Goal: Task Accomplishment & Management: Manage account settings

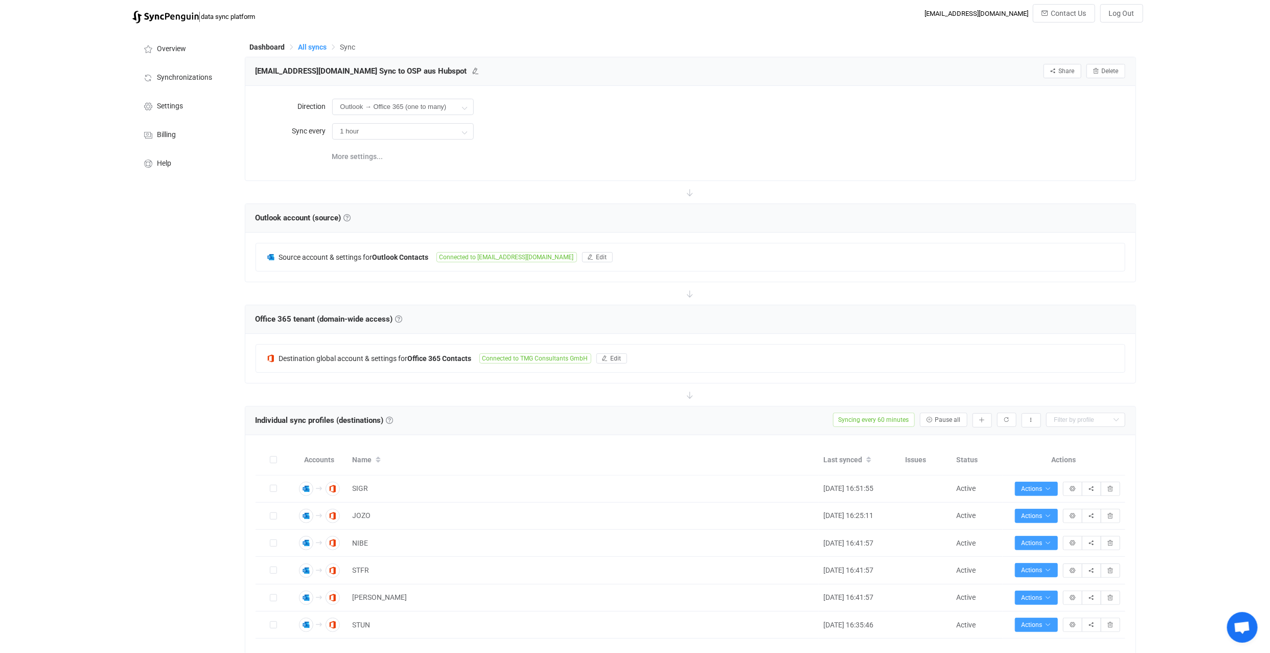
click at [303, 45] on span "All syncs" at bounding box center [313, 47] width 29 height 8
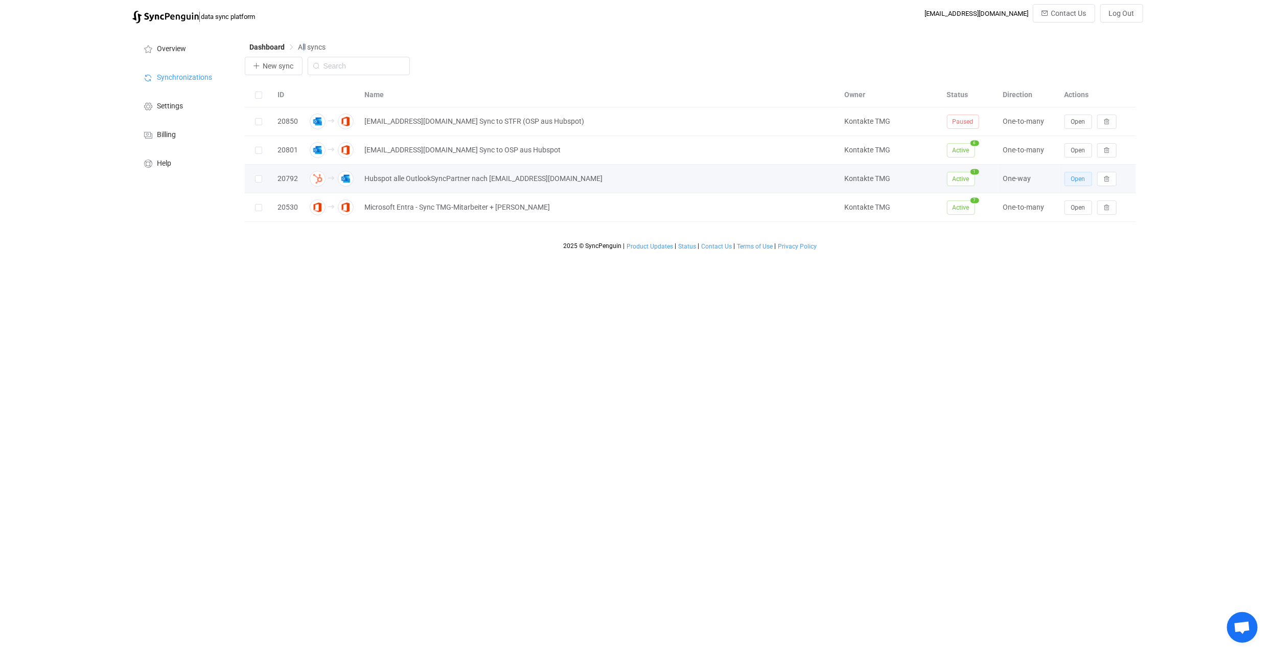
click at [1083, 179] on span "Open" at bounding box center [1078, 178] width 14 height 7
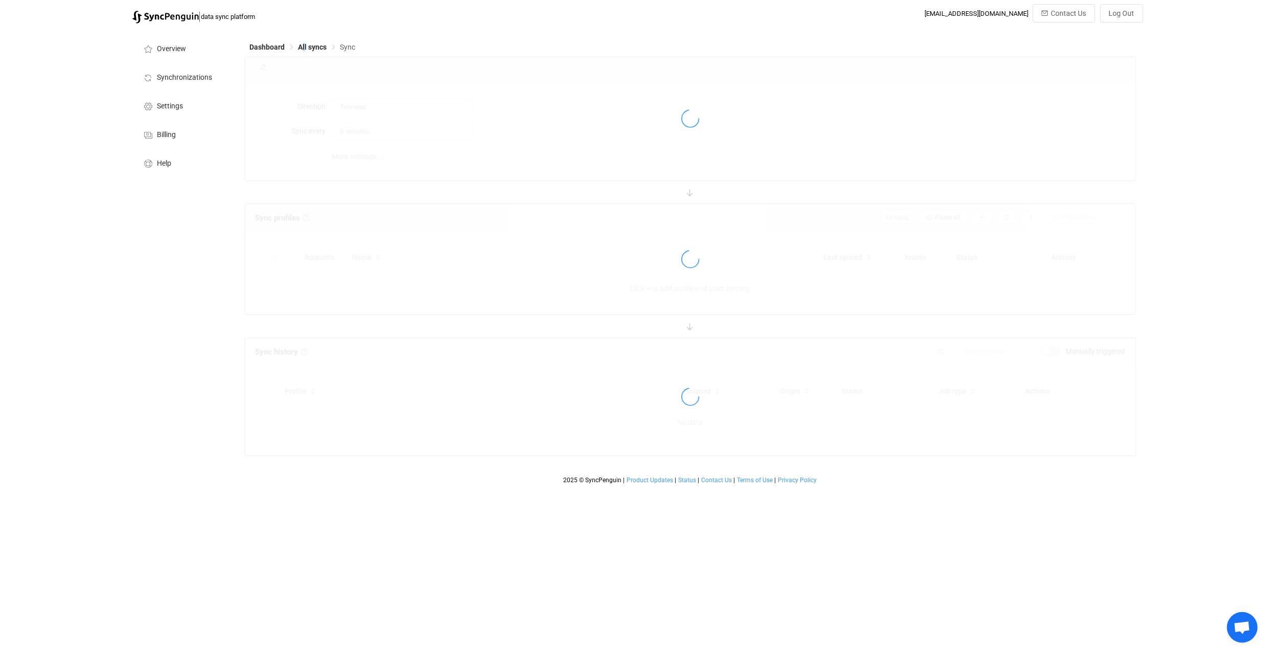
type input "HubSpot → Outlook"
type input "1 hour"
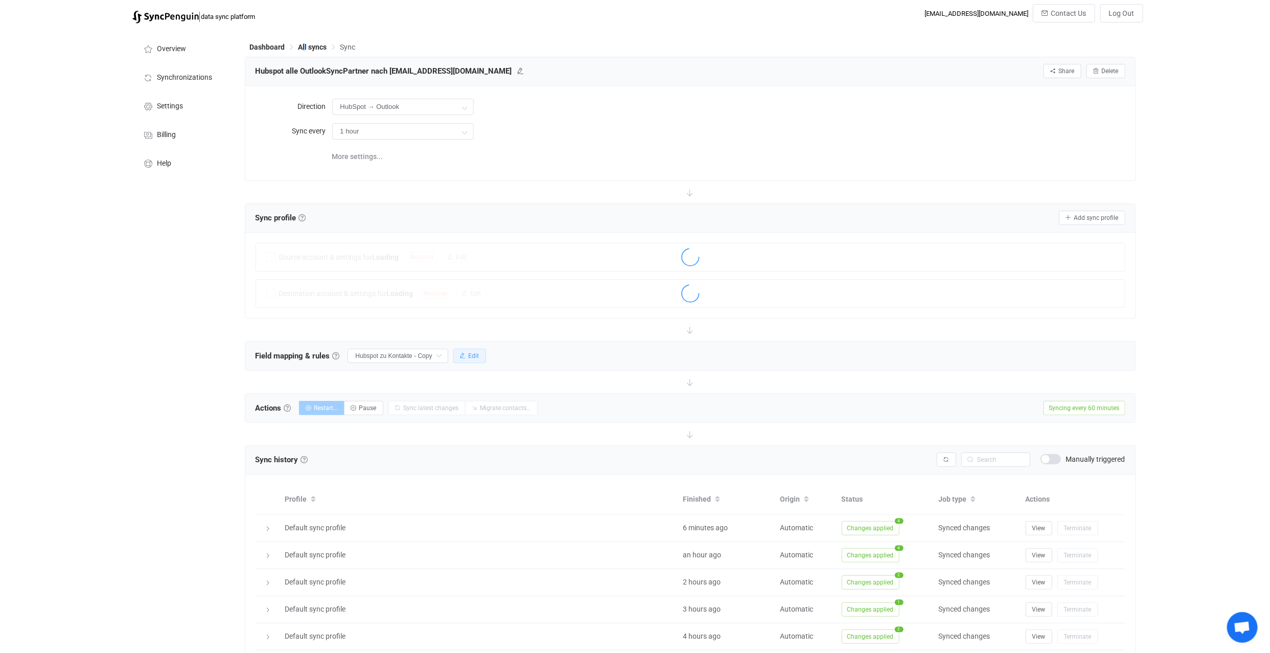
click at [474, 356] on span "Edit" at bounding box center [474, 355] width 11 height 7
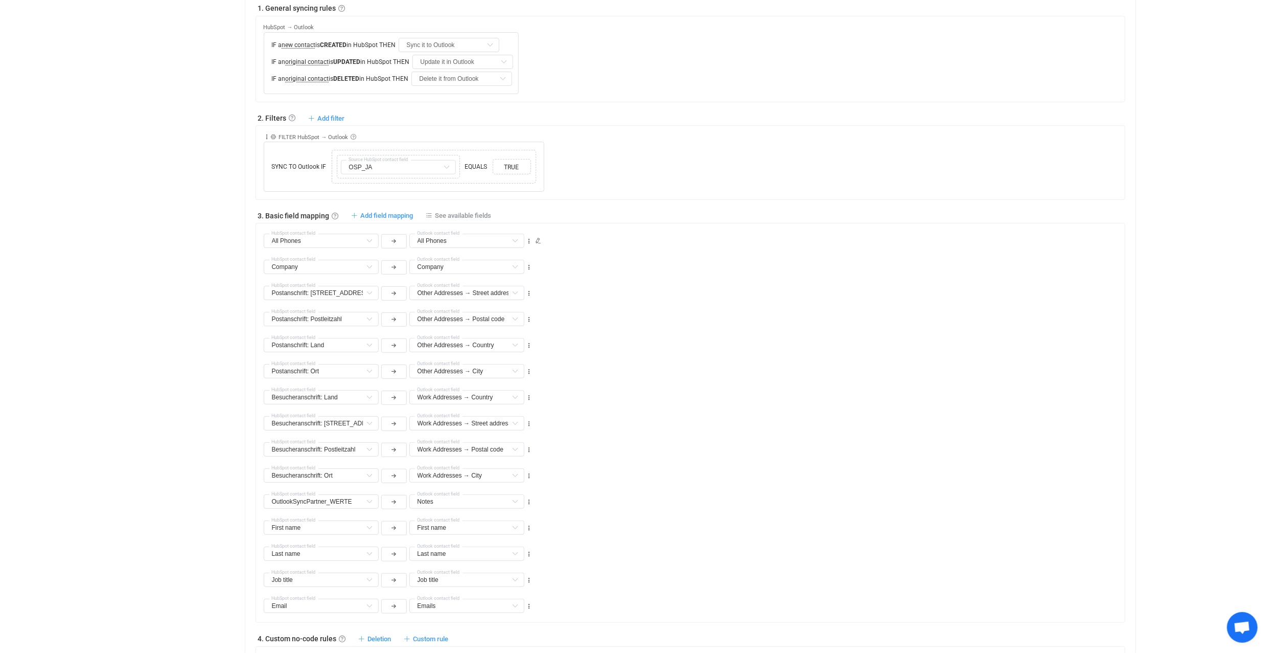
scroll to position [397, 0]
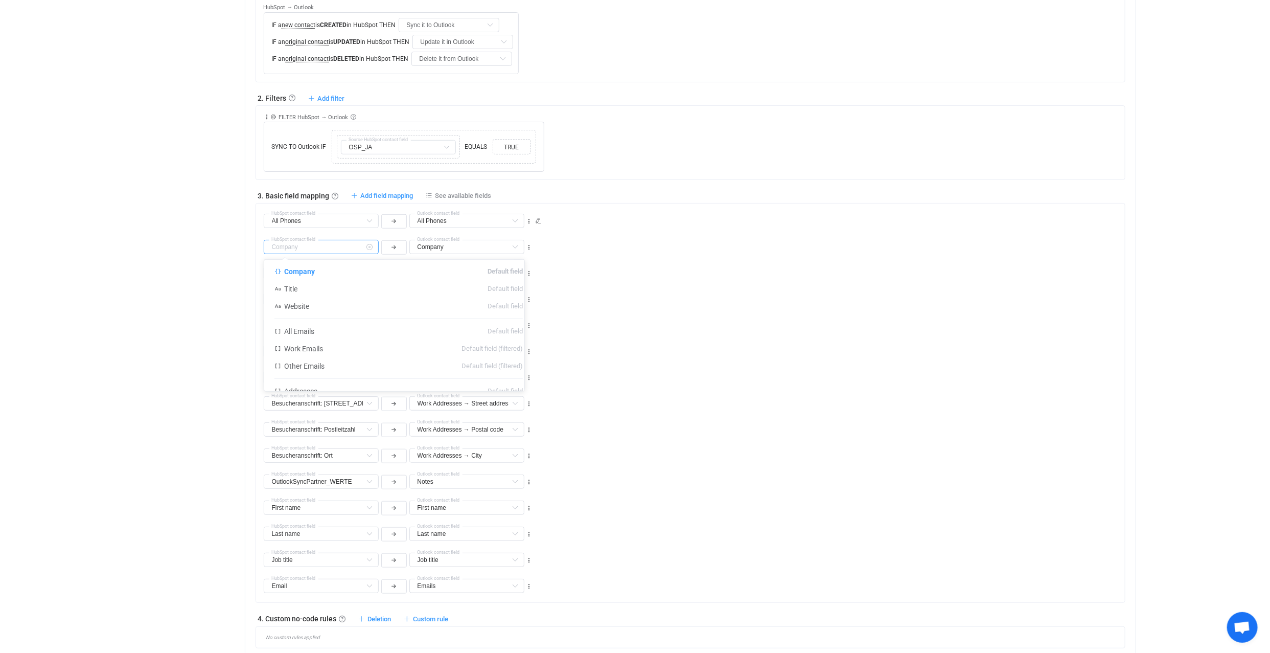
click at [332, 245] on input "text" at bounding box center [321, 247] width 115 height 14
type input "U"
click at [303, 302] on span "Company Name" at bounding box center [309, 306] width 51 height 8
type input "Company Name"
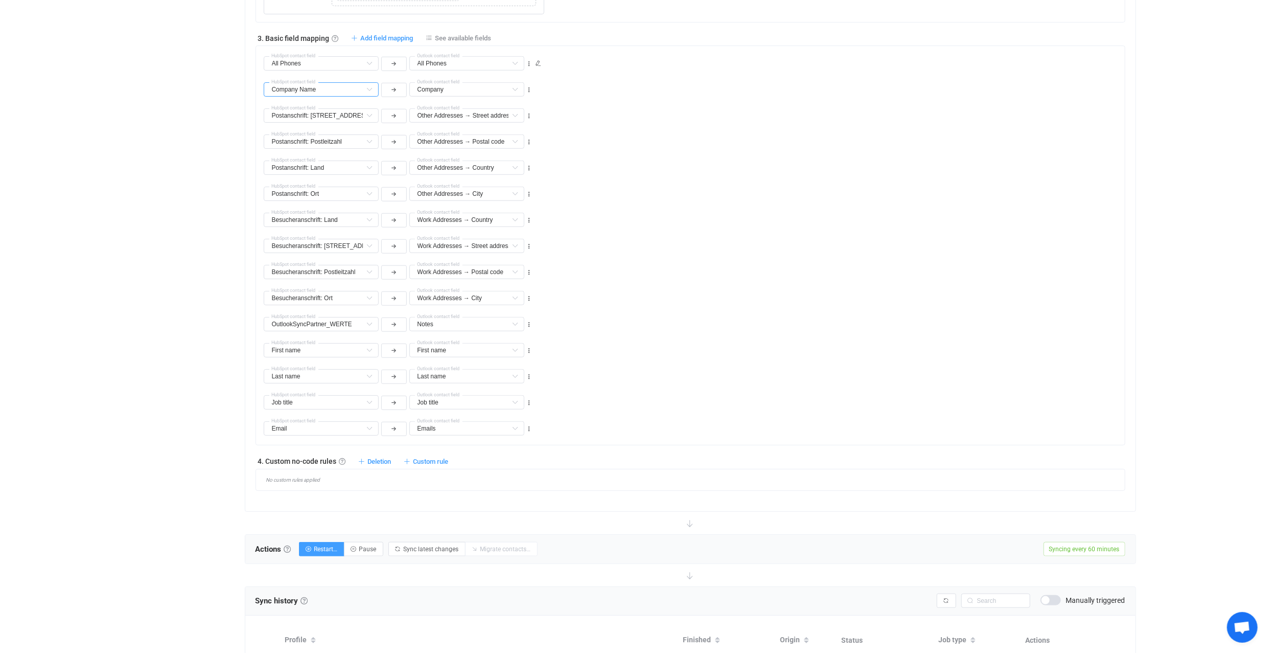
scroll to position [568, 0]
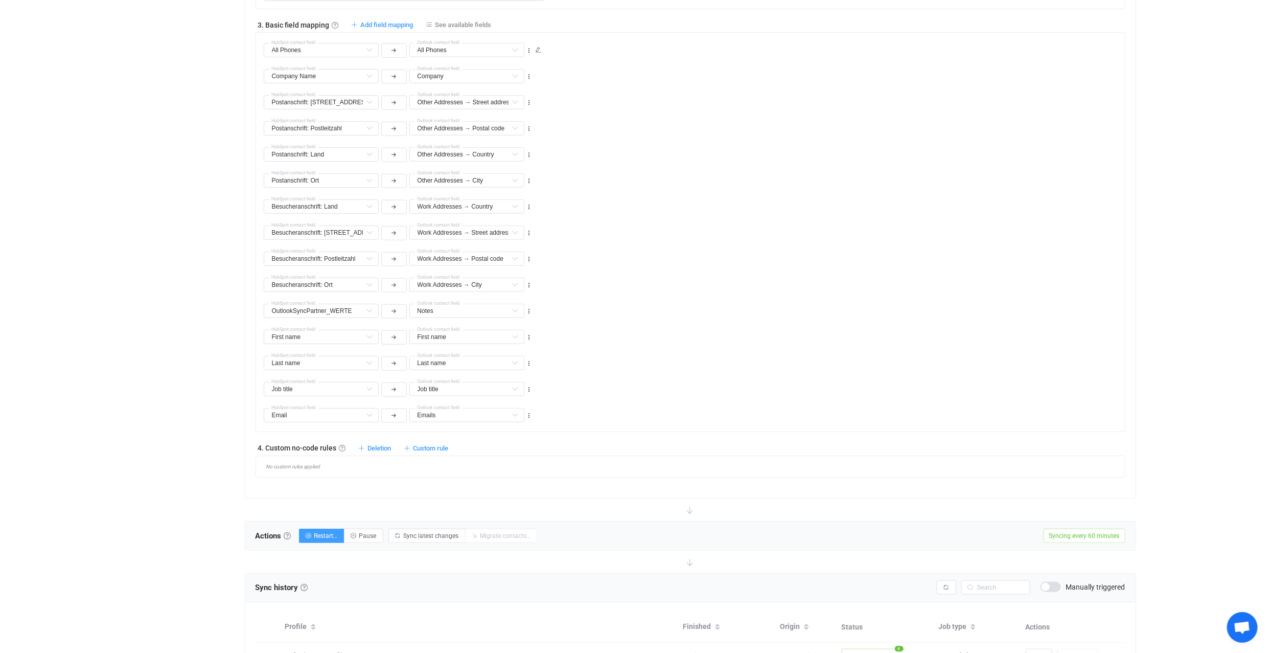
click at [1244, 629] on span "Open chat" at bounding box center [1242, 628] width 17 height 14
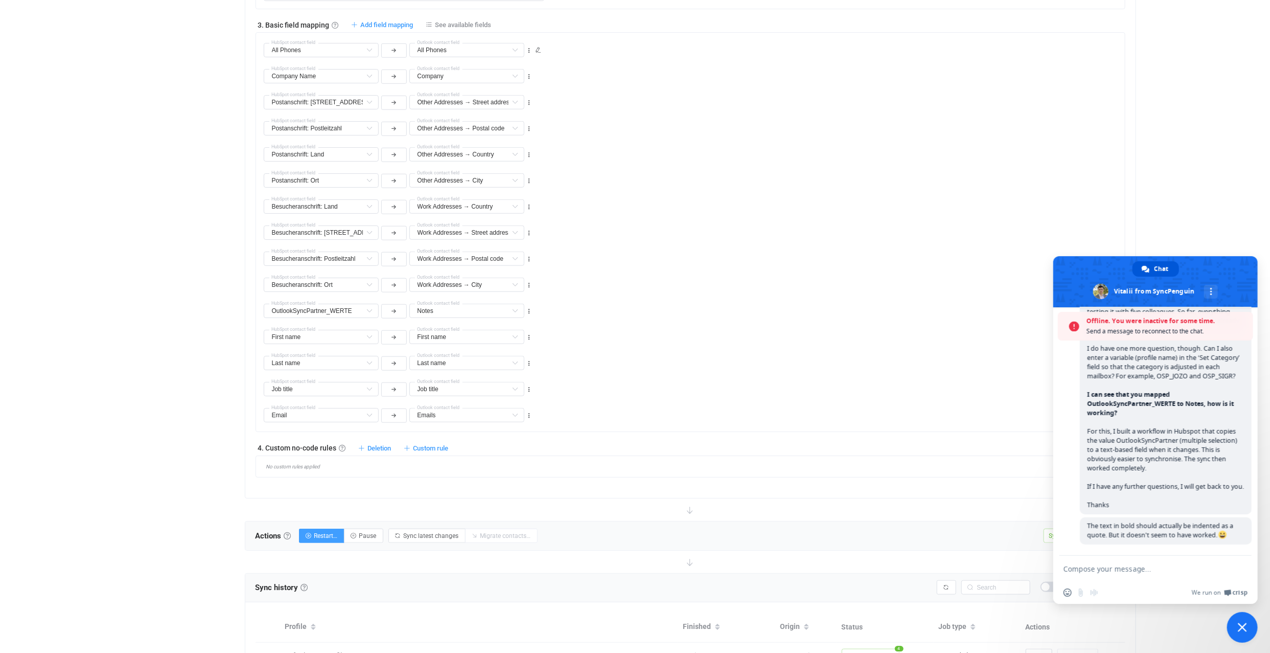
scroll to position [3355, 0]
click at [1196, 237] on div "| data sync platform [EMAIL_ADDRESS][DOMAIN_NAME] Contact Us Log Out Overview S…" at bounding box center [635, 207] width 1270 height 1542
click at [1243, 629] on span "Close chat" at bounding box center [1242, 627] width 9 height 9
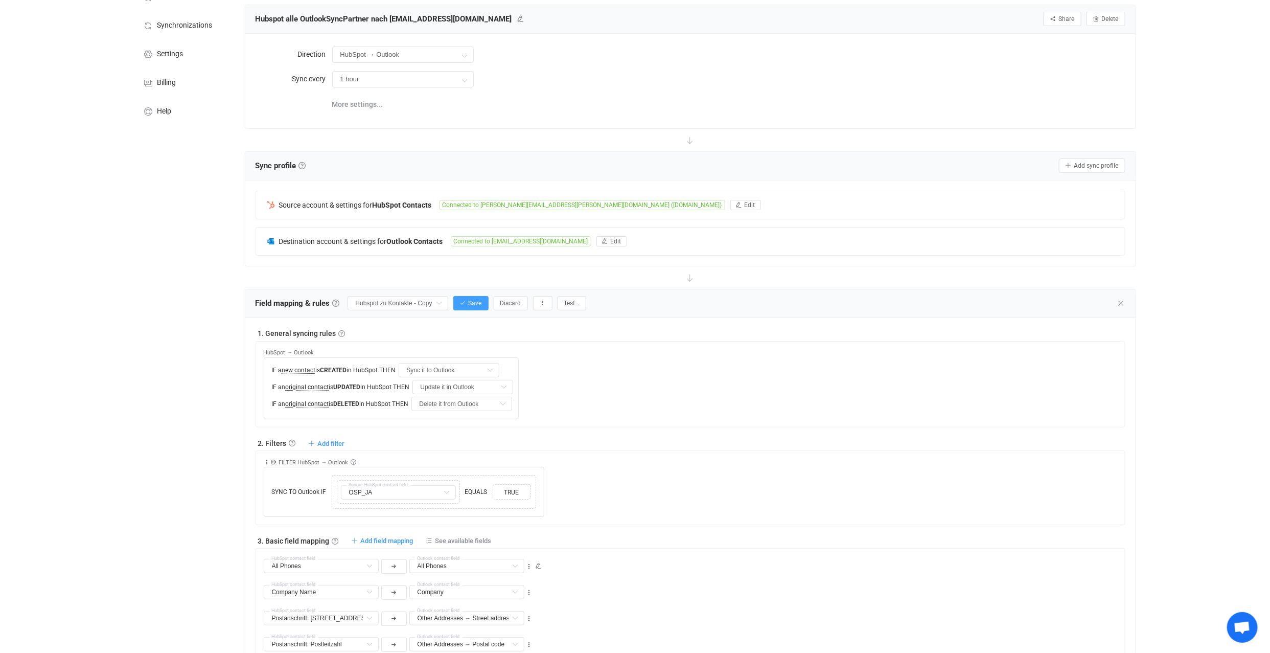
scroll to position [0, 0]
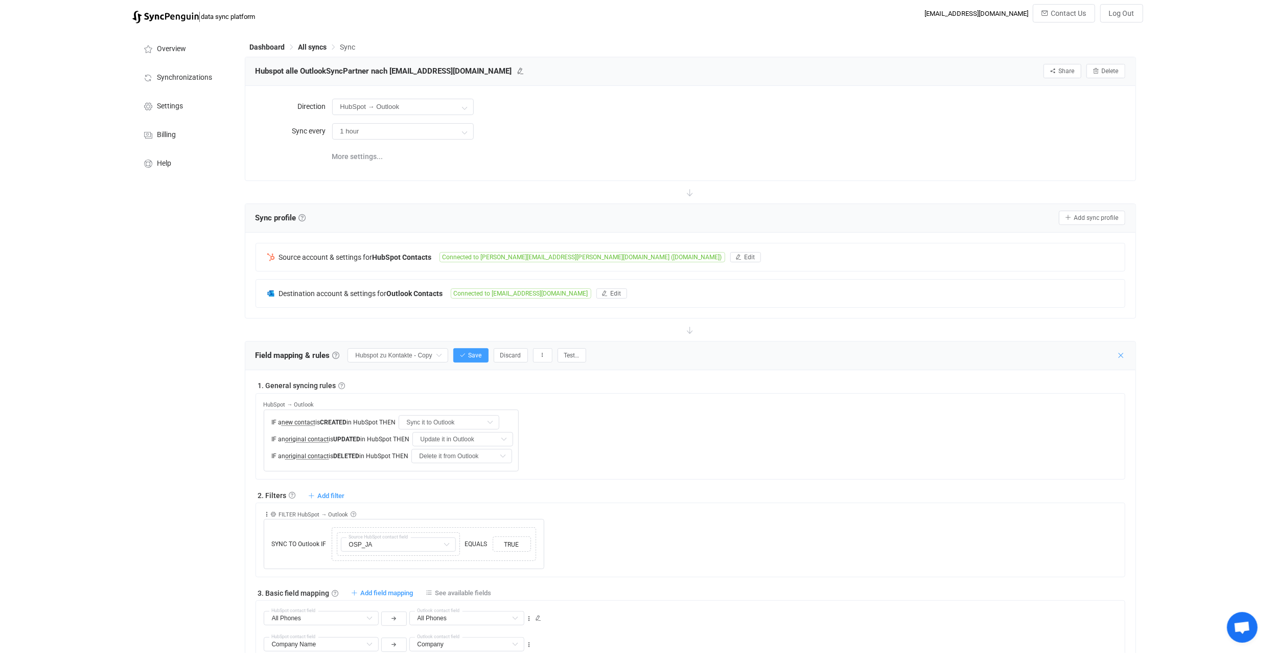
click at [1122, 353] on icon at bounding box center [1121, 355] width 8 height 8
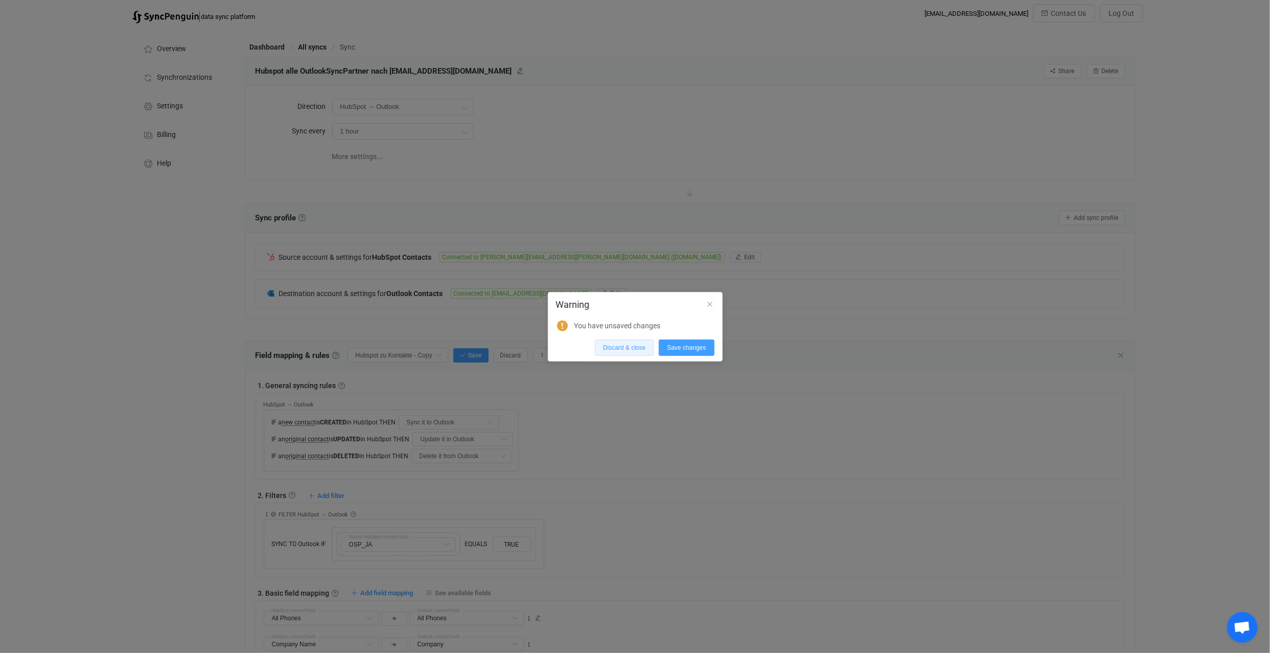
click at [628, 345] on span "Discard & close" at bounding box center [624, 347] width 42 height 7
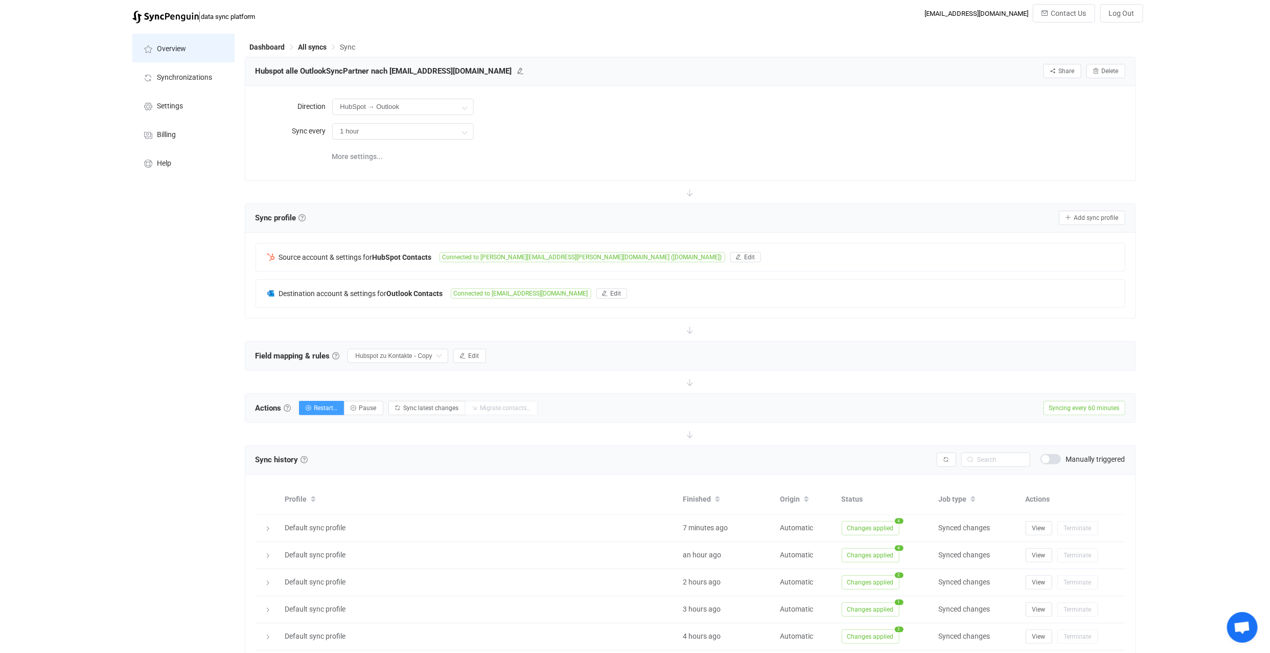
click at [173, 50] on span "Overview" at bounding box center [171, 49] width 29 height 8
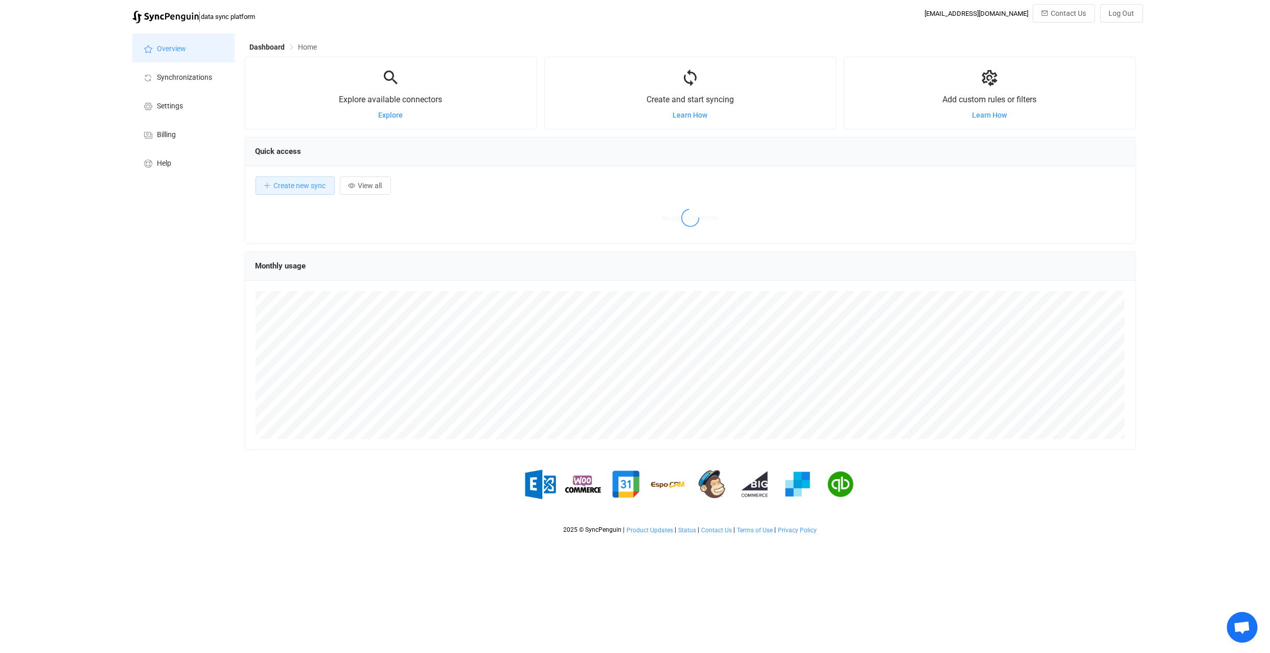
scroll to position [198, 891]
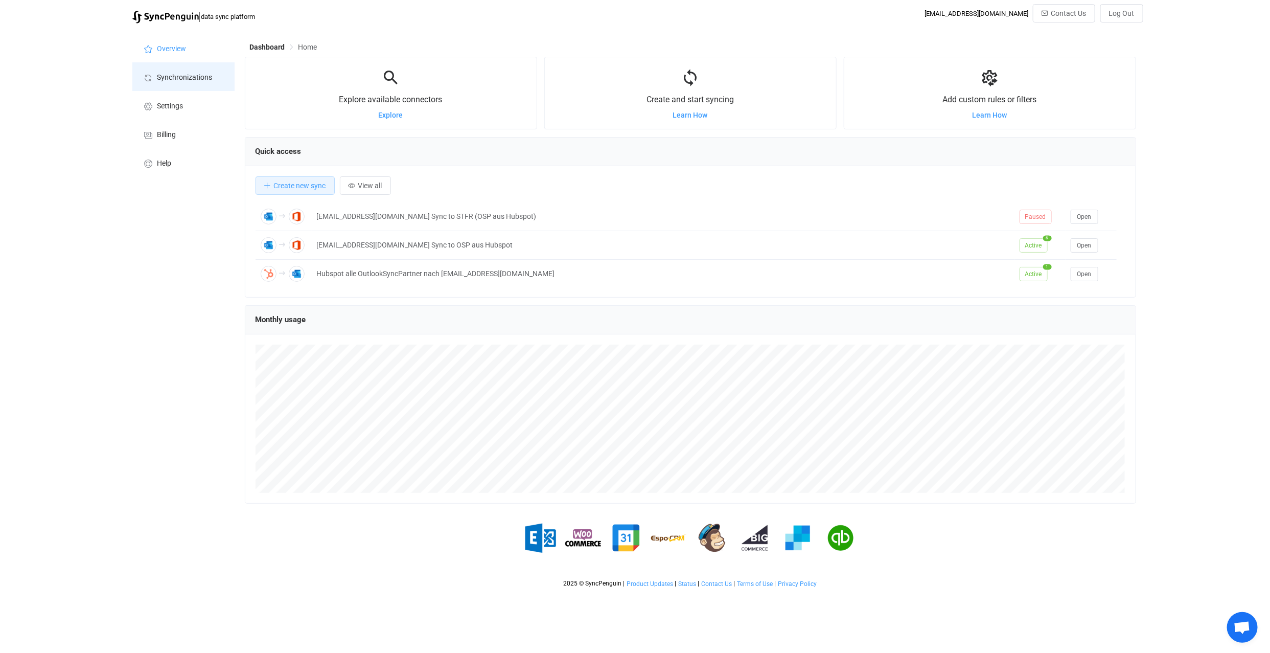
click at [173, 79] on span "Synchronizations" at bounding box center [184, 78] width 55 height 8
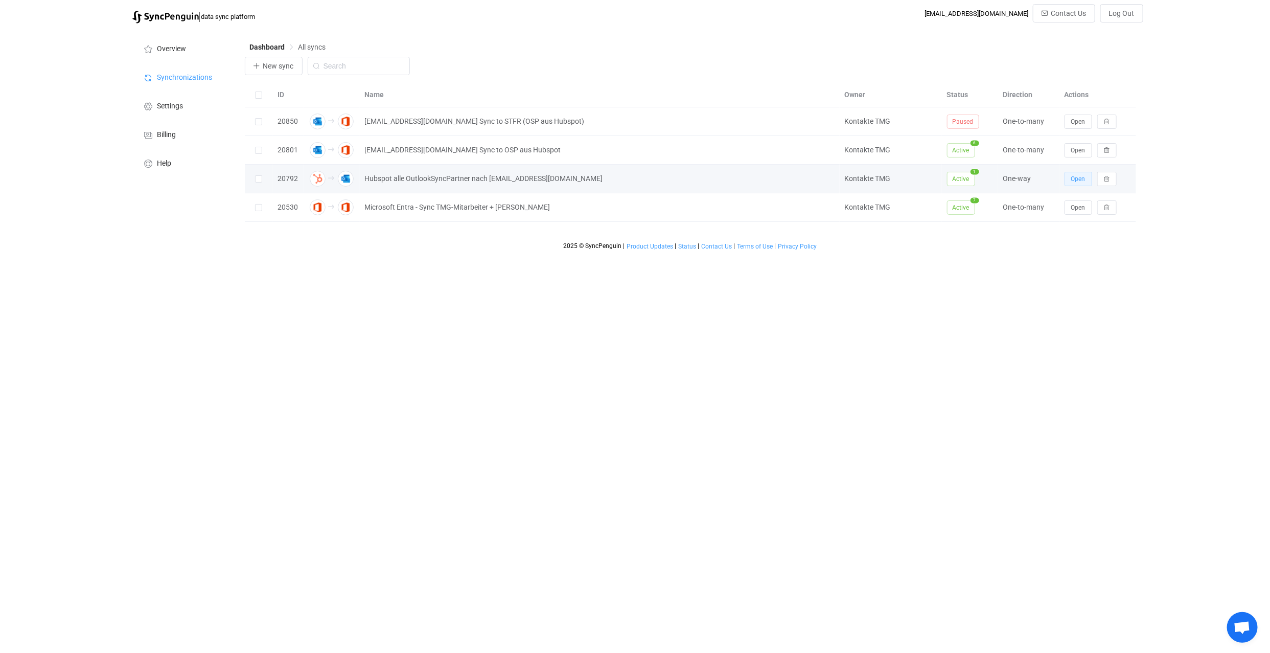
click at [1078, 177] on span "Open" at bounding box center [1078, 178] width 14 height 7
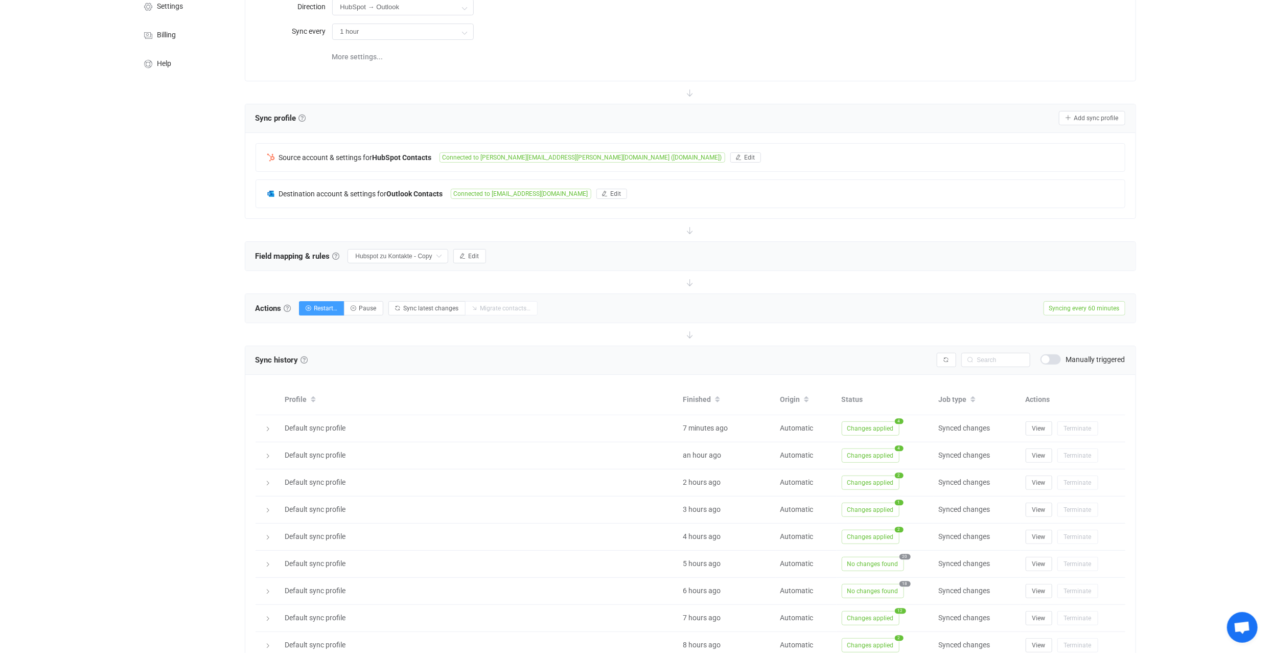
scroll to position [113, 0]
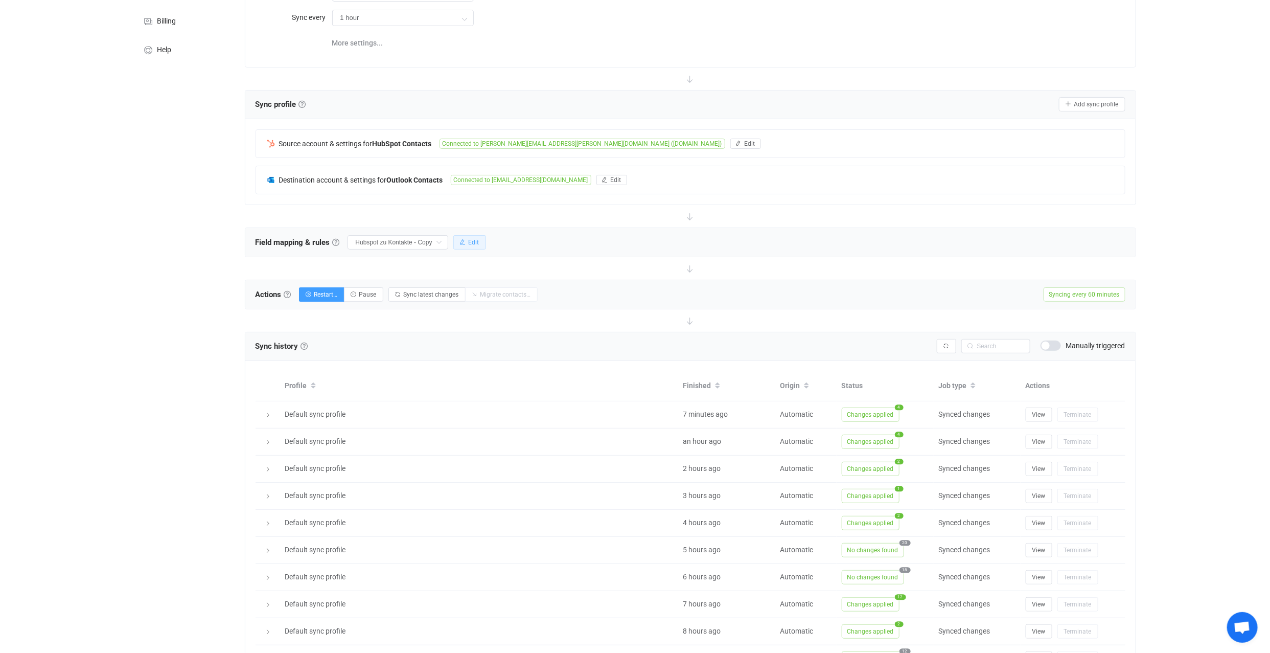
click at [479, 238] on button "Edit" at bounding box center [469, 242] width 33 height 14
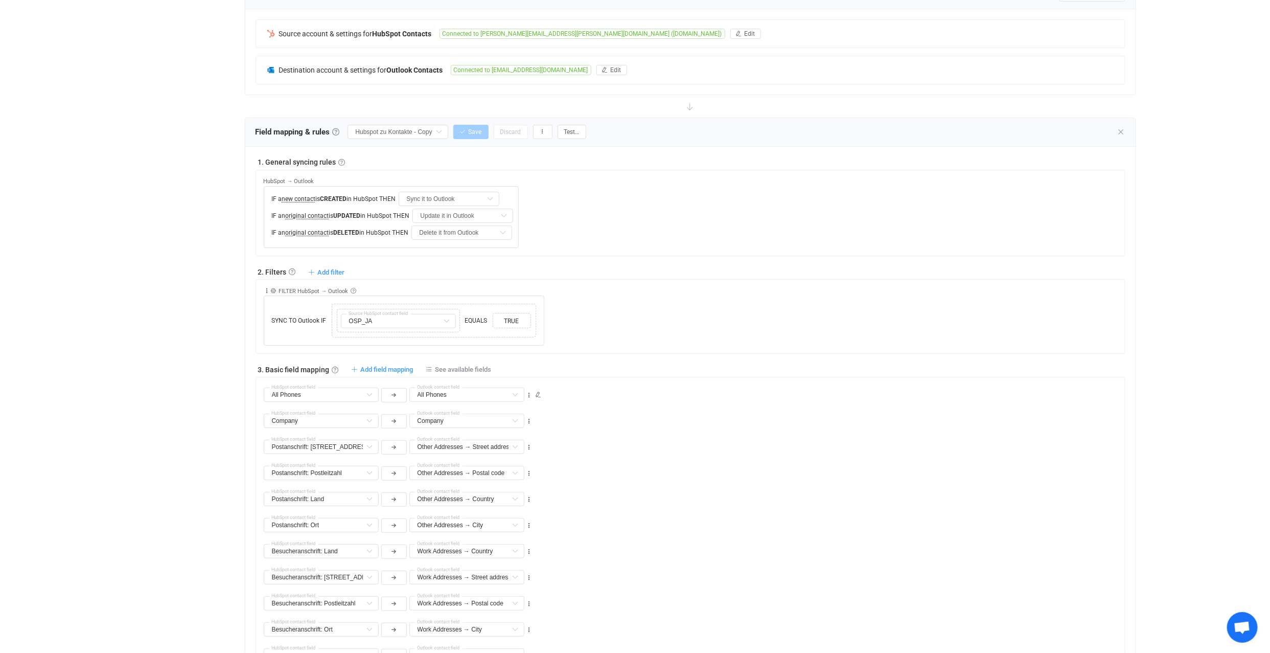
scroll to position [227, 0]
click at [371, 415] on icon at bounding box center [369, 417] width 13 height 14
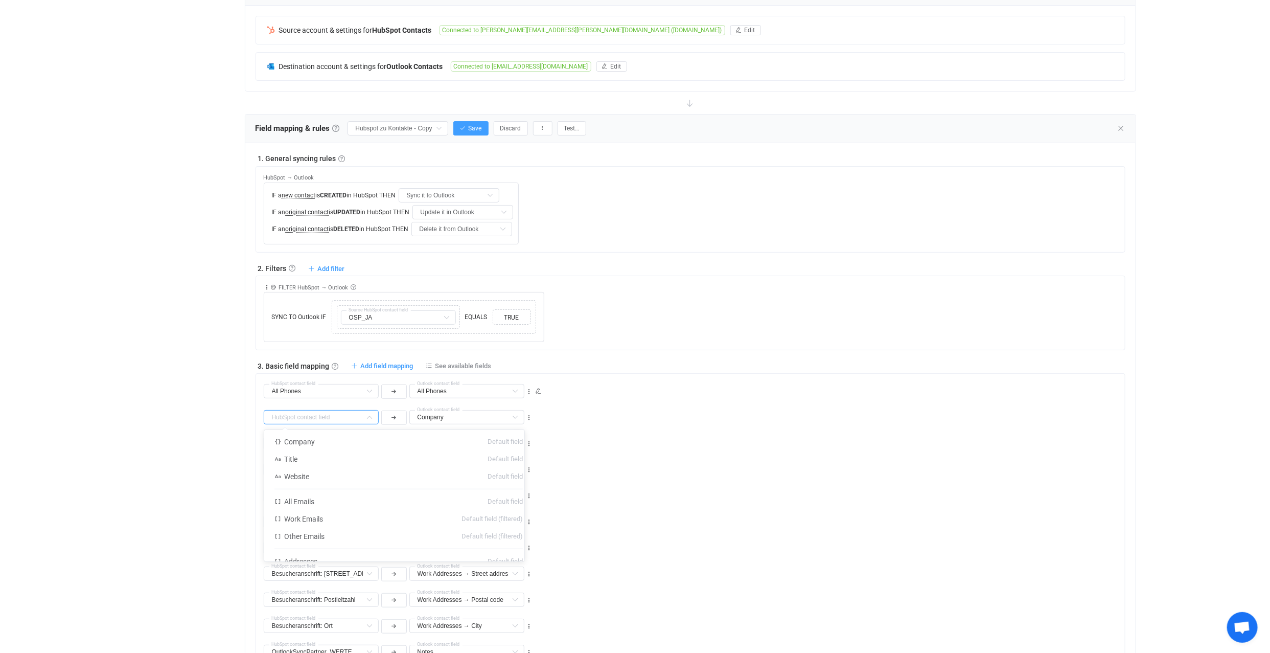
click at [327, 415] on input "text" at bounding box center [321, 417] width 115 height 14
type input "Comp"
click at [632, 464] on div "Other Addresses → Postal code Middle name Default field Display name Default fi…" at bounding box center [694, 465] width 861 height 26
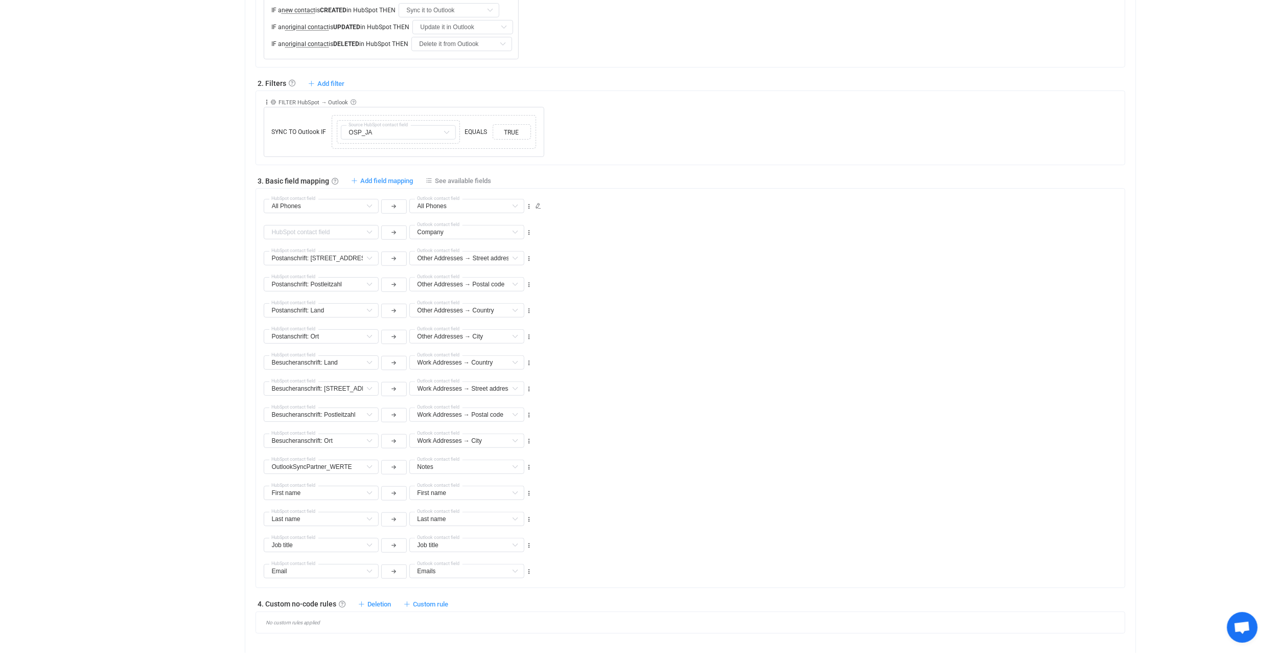
scroll to position [340, 0]
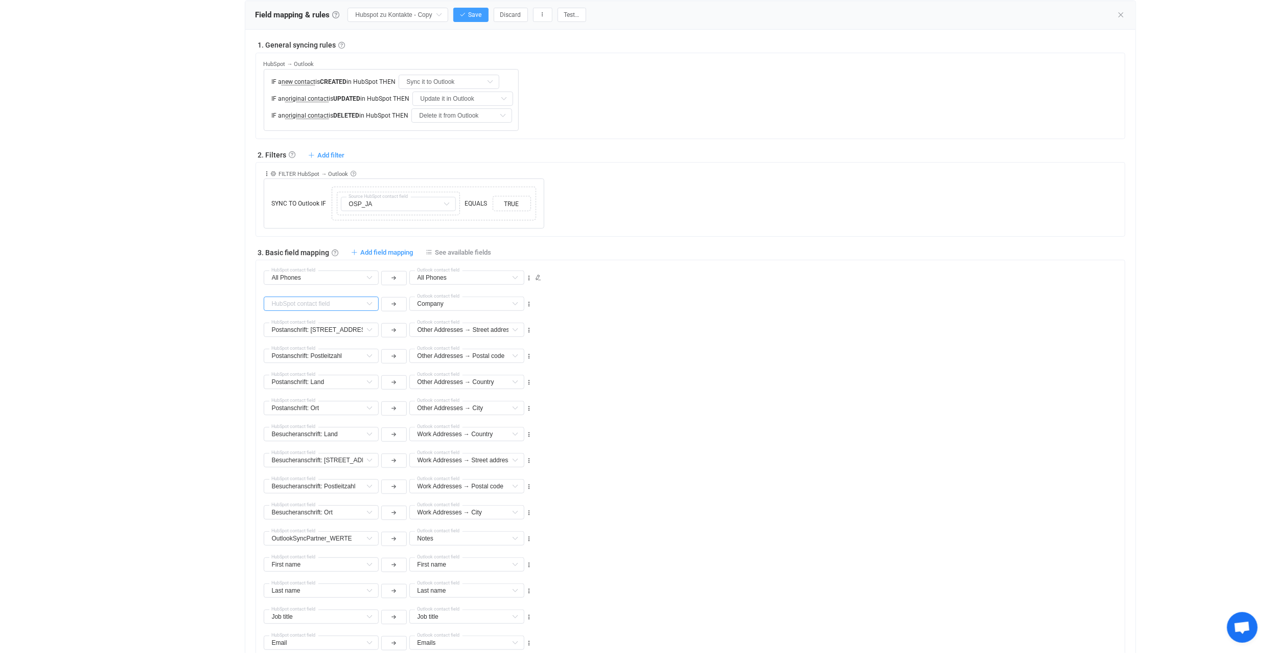
click at [313, 303] on input "text" at bounding box center [321, 303] width 115 height 14
click at [317, 341] on span "Company Name" at bounding box center [309, 345] width 51 height 8
type input "Company Name"
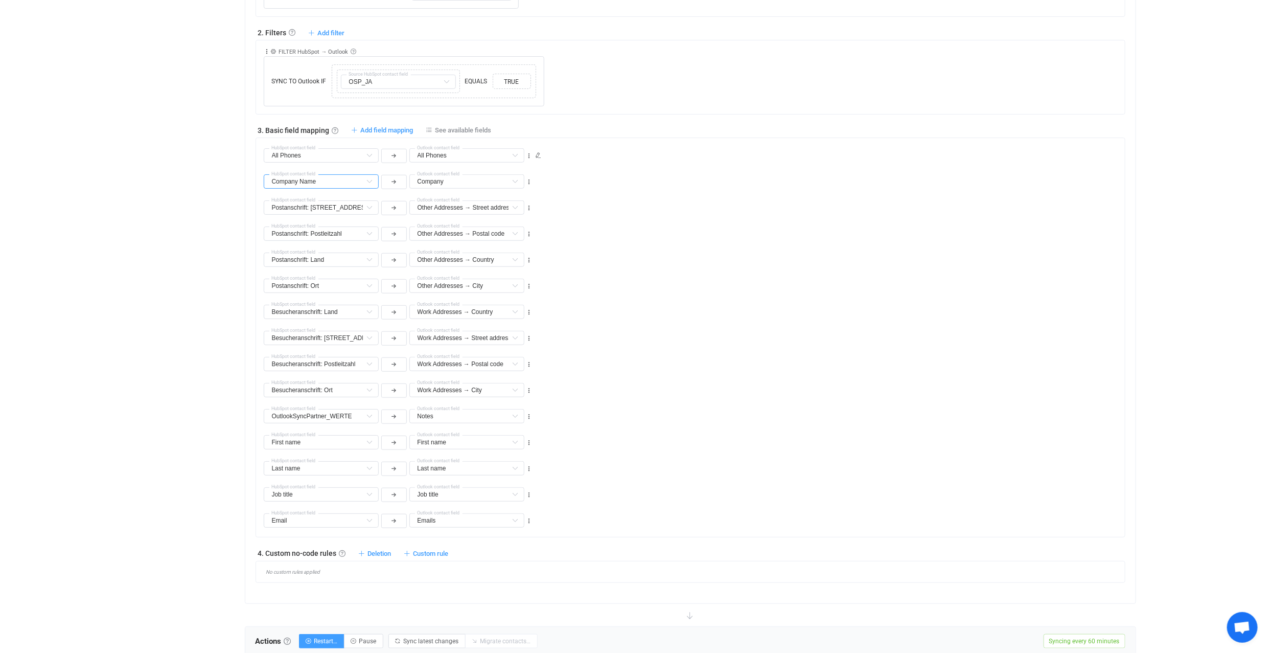
scroll to position [284, 0]
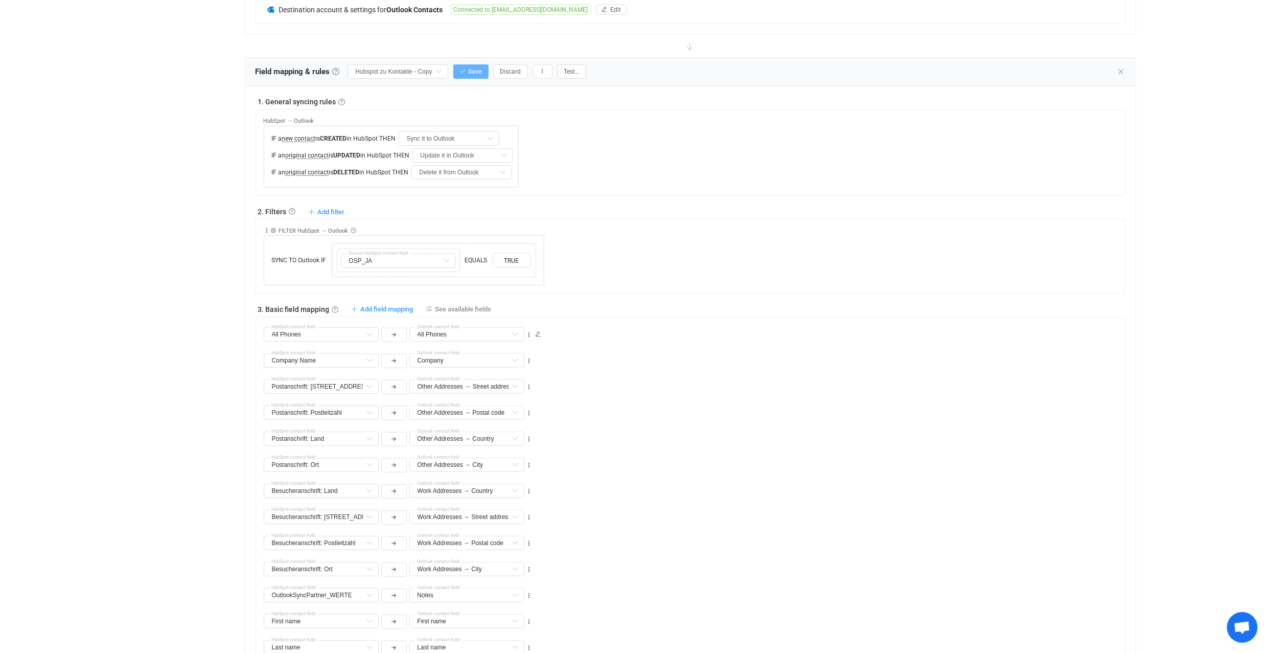
click at [475, 68] on span "Save" at bounding box center [475, 71] width 13 height 7
click at [1121, 68] on icon at bounding box center [1121, 71] width 8 height 8
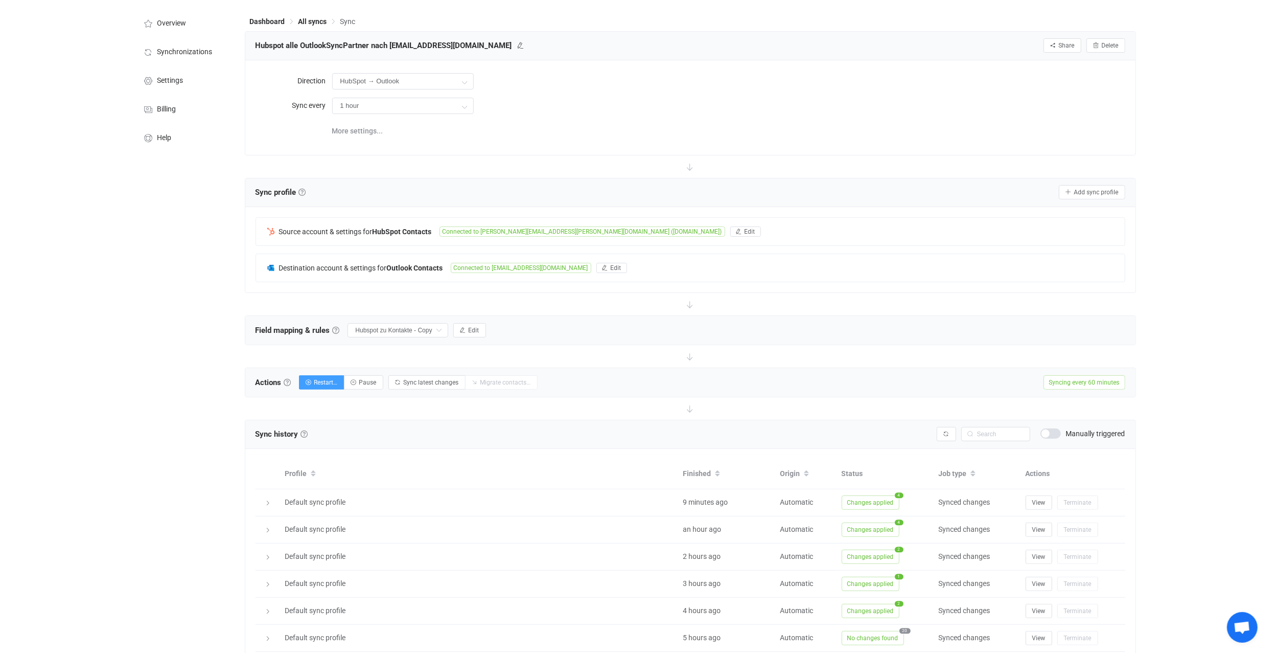
scroll to position [0, 0]
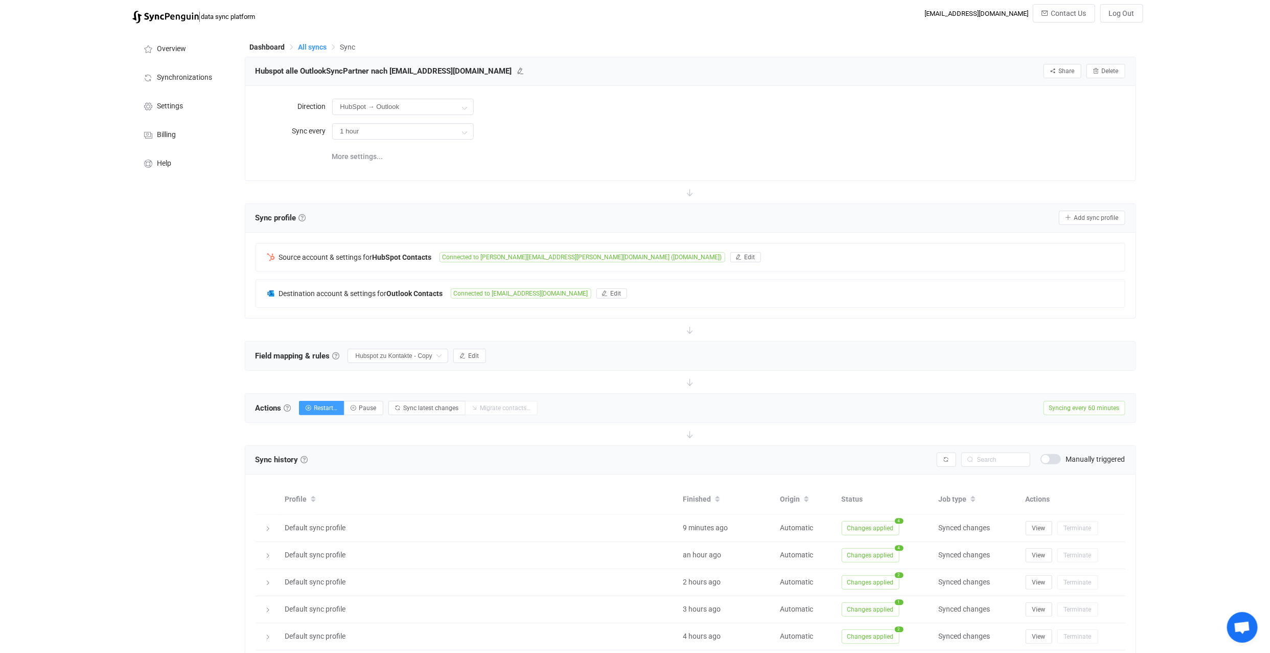
click at [309, 44] on span "All syncs" at bounding box center [313, 47] width 29 height 8
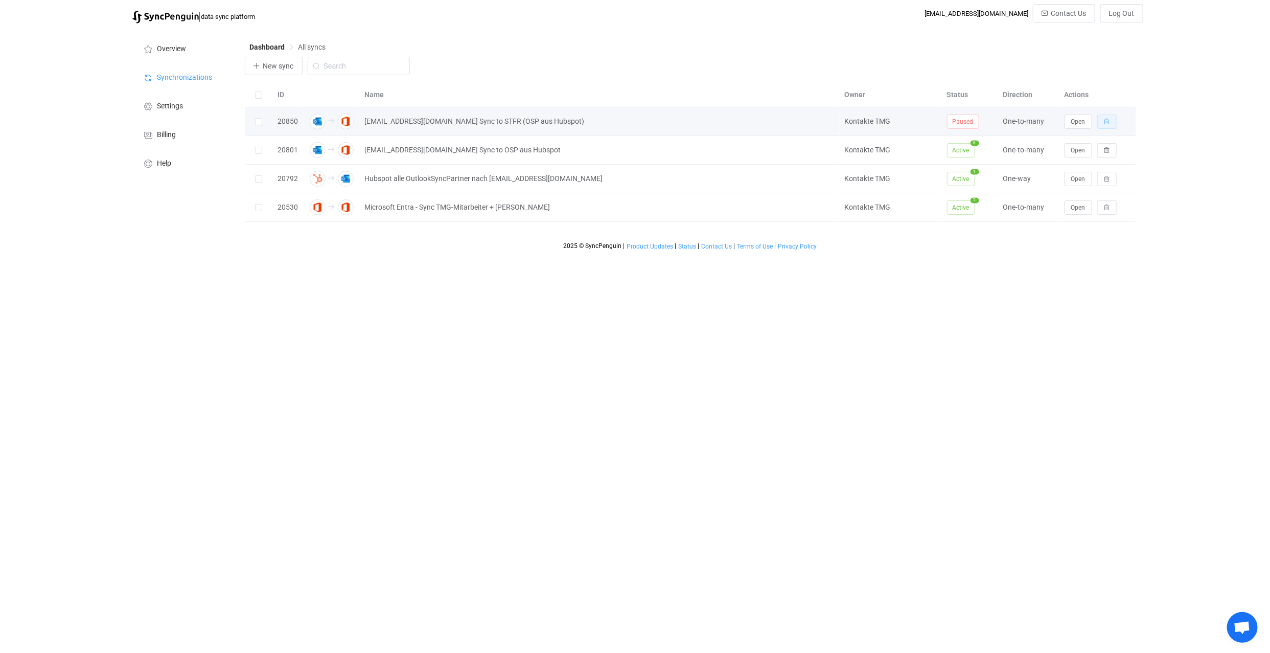
click at [1107, 119] on icon "button" at bounding box center [1107, 122] width 6 height 6
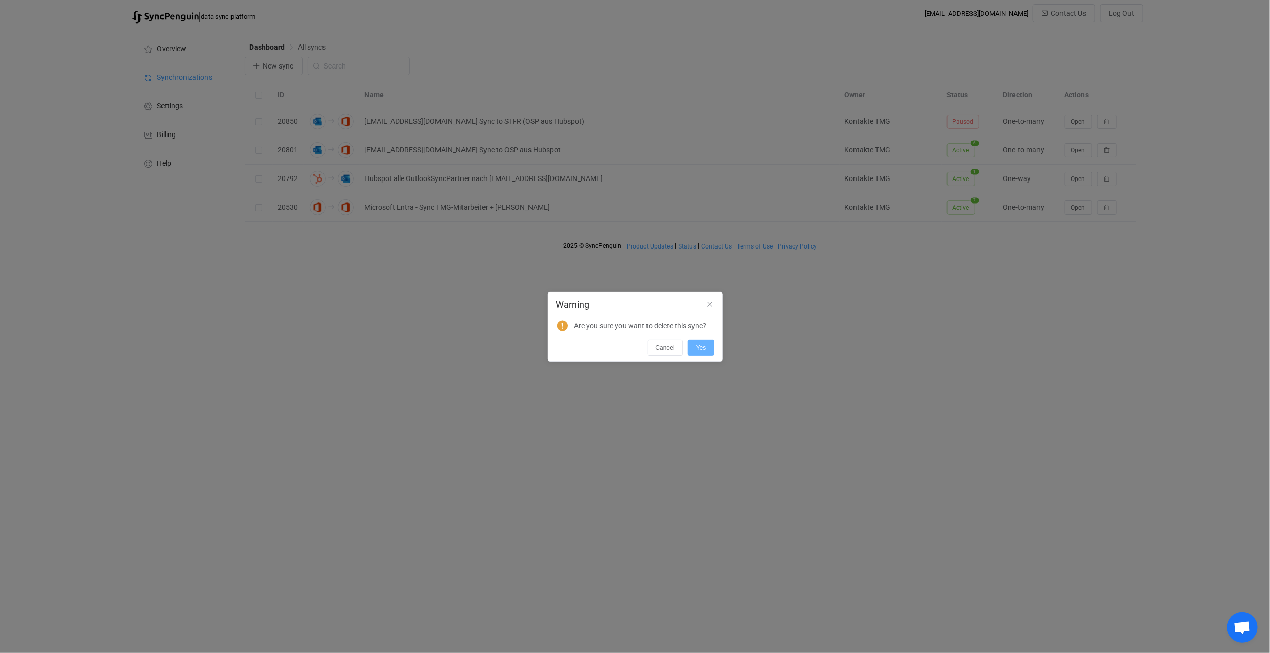
click at [700, 348] on span "Yes" at bounding box center [701, 347] width 10 height 7
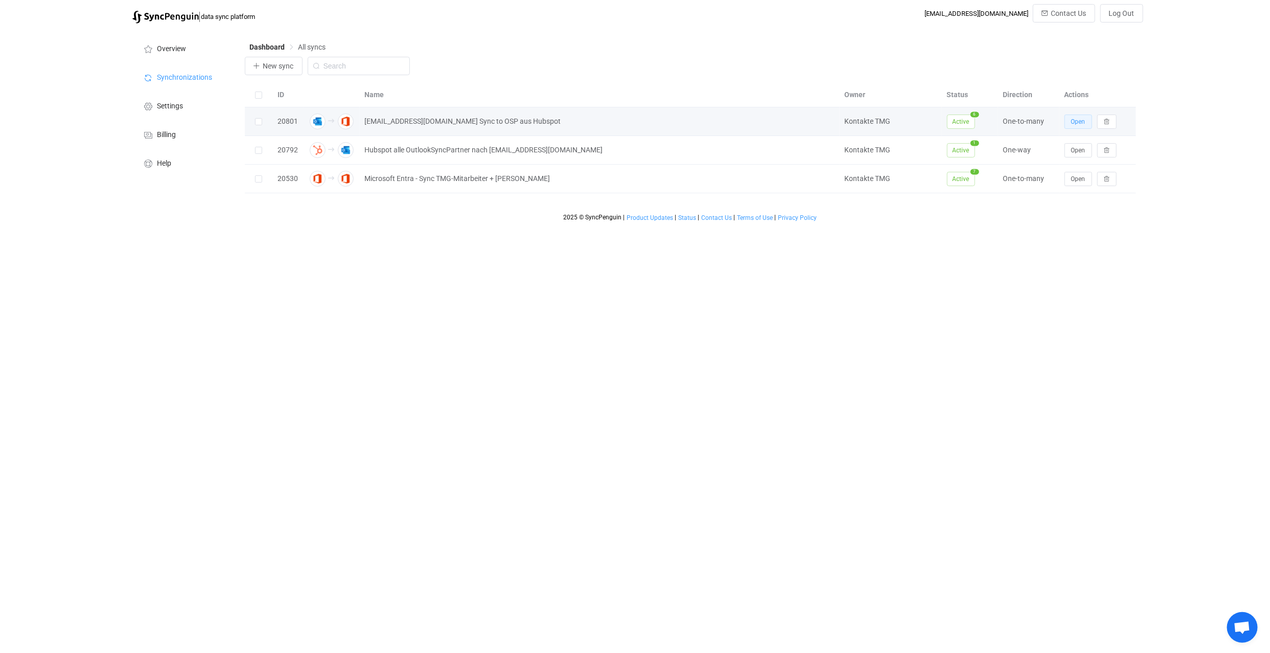
click at [1085, 117] on button "Open" at bounding box center [1079, 122] width 28 height 14
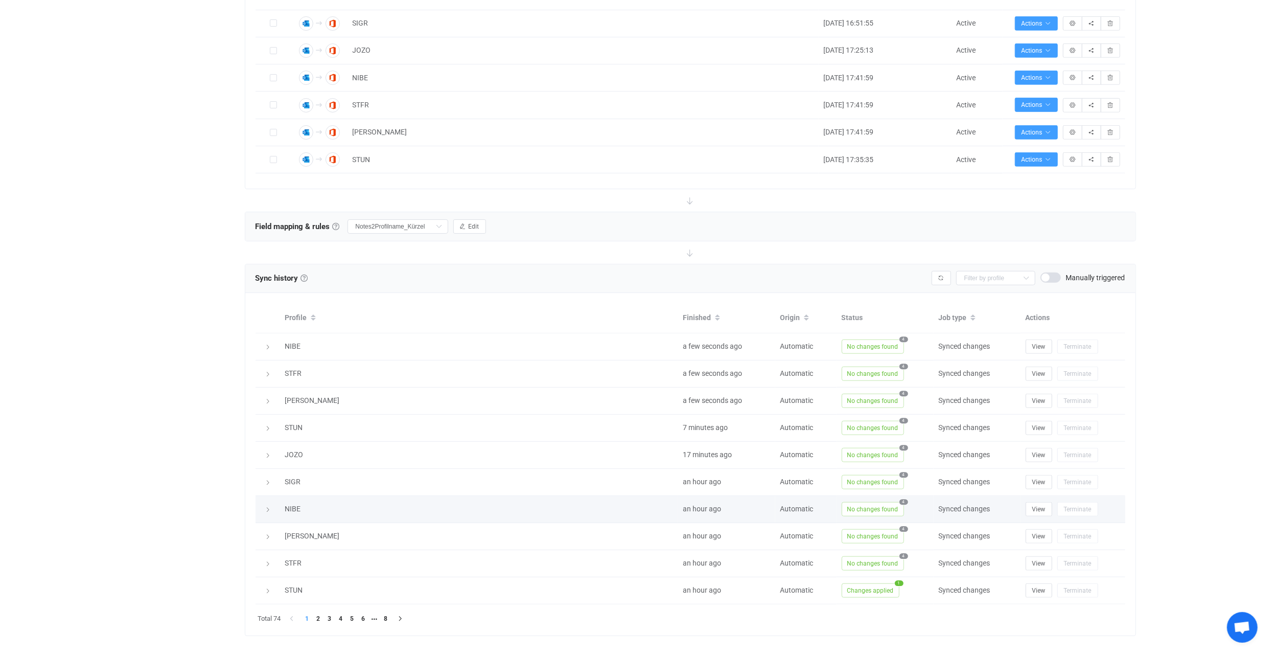
scroll to position [479, 0]
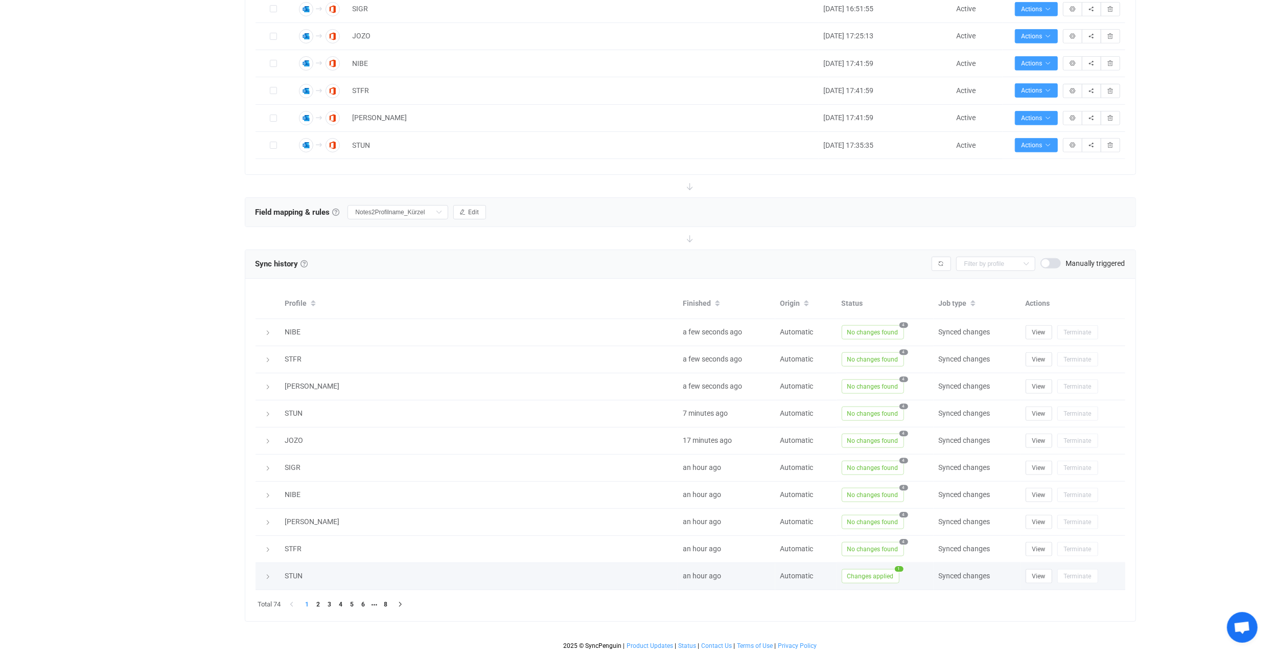
click at [265, 574] on icon at bounding box center [268, 577] width 6 height 6
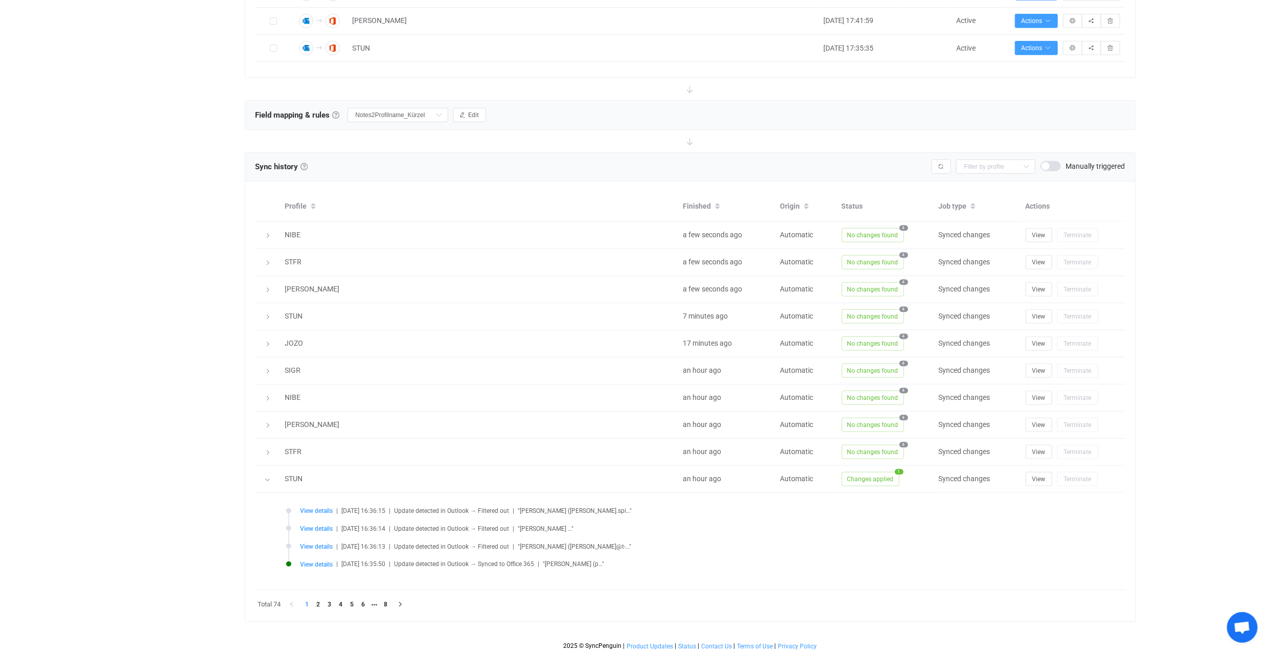
scroll to position [577, 0]
click at [265, 476] on icon at bounding box center [267, 479] width 6 height 6
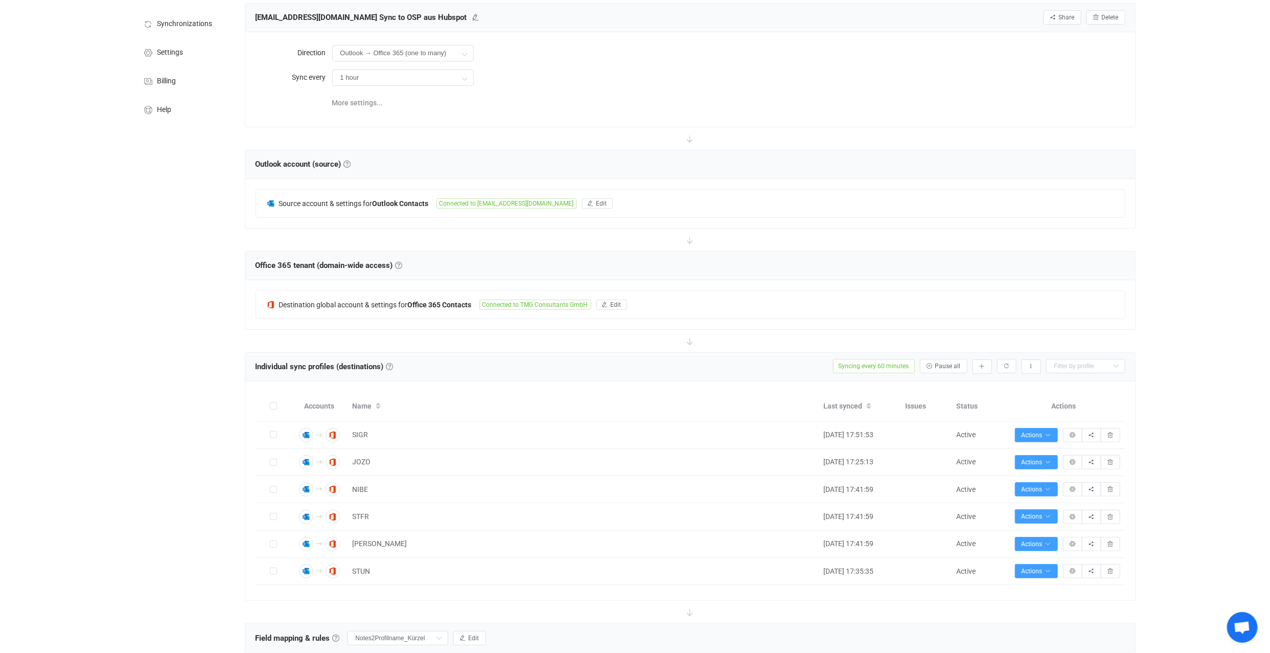
scroll to position [0, 0]
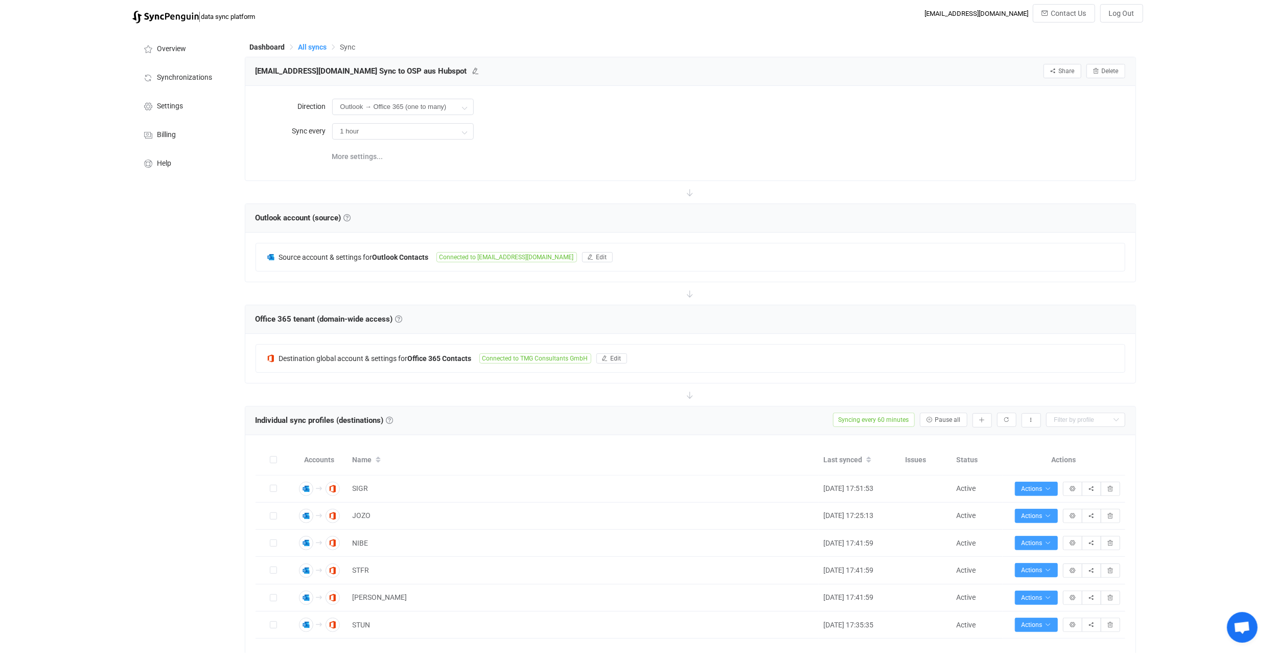
click at [308, 44] on span "All syncs" at bounding box center [313, 47] width 29 height 8
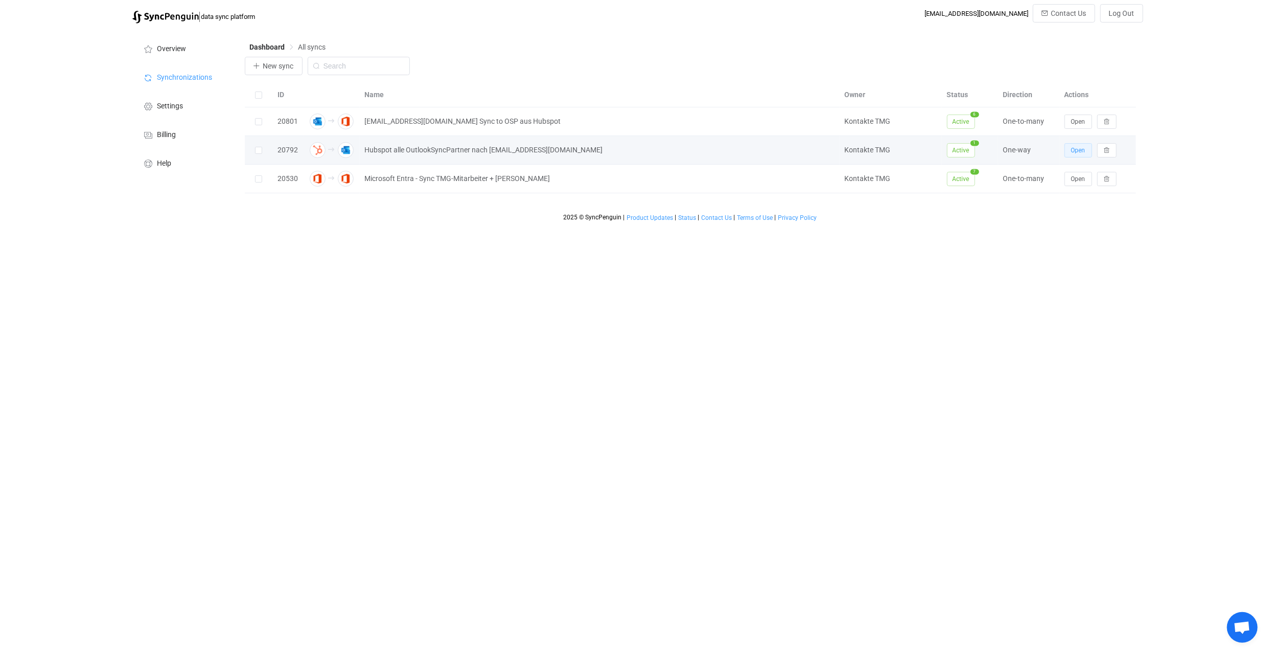
click at [1084, 148] on span "Open" at bounding box center [1078, 150] width 14 height 7
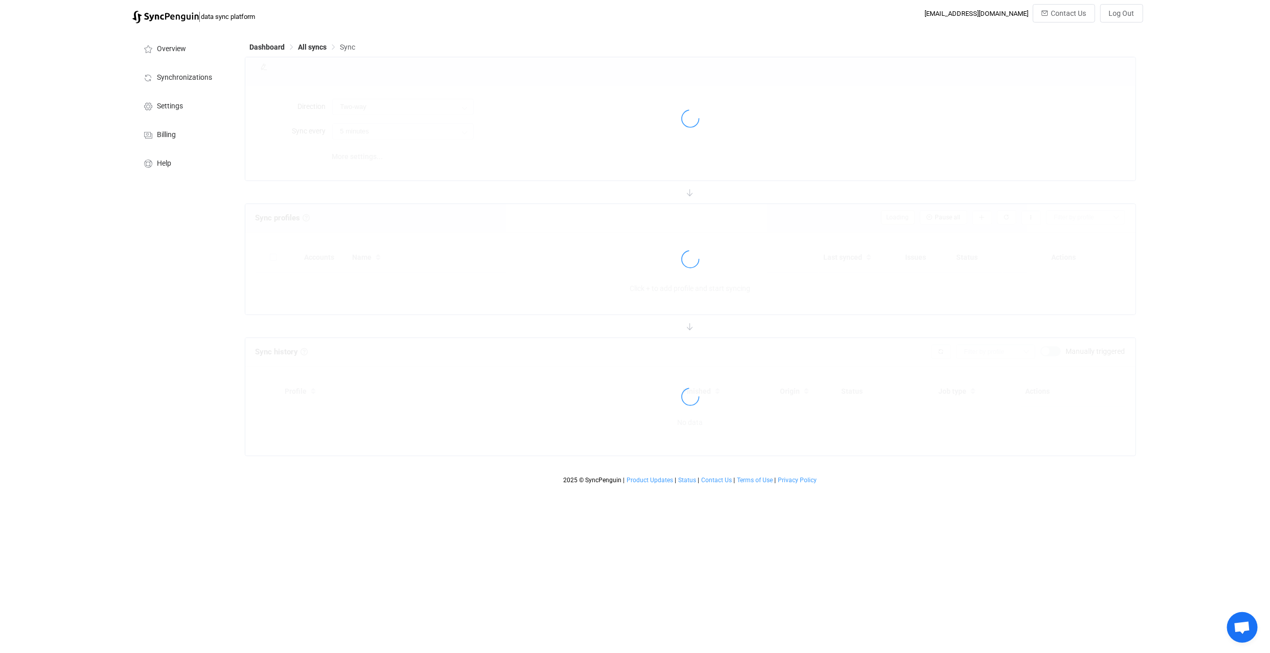
type input "HubSpot → Outlook"
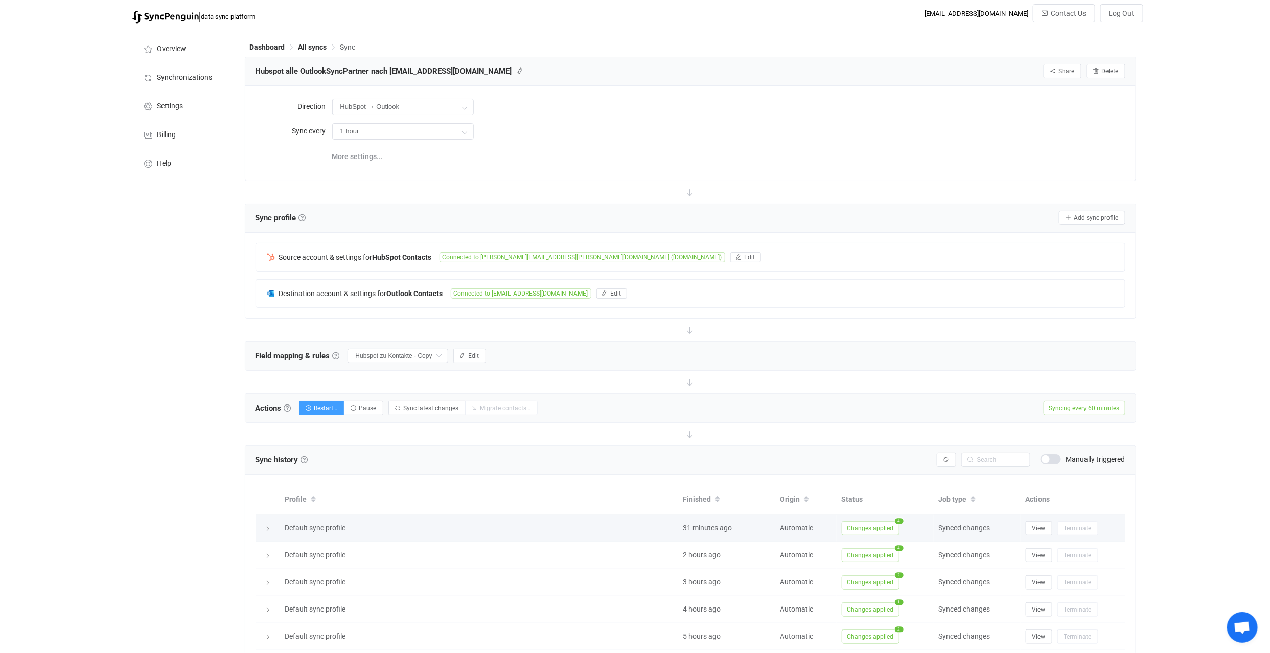
click at [270, 525] on icon at bounding box center [268, 528] width 6 height 6
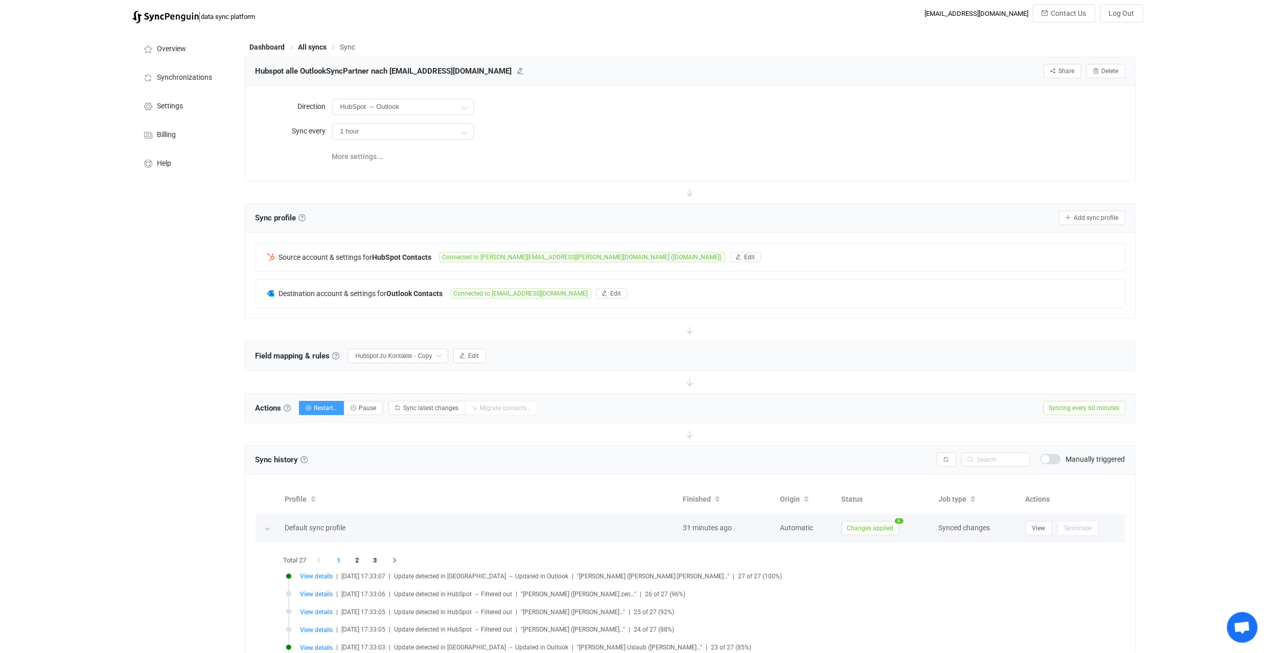
click at [270, 525] on div at bounding box center [268, 528] width 10 height 14
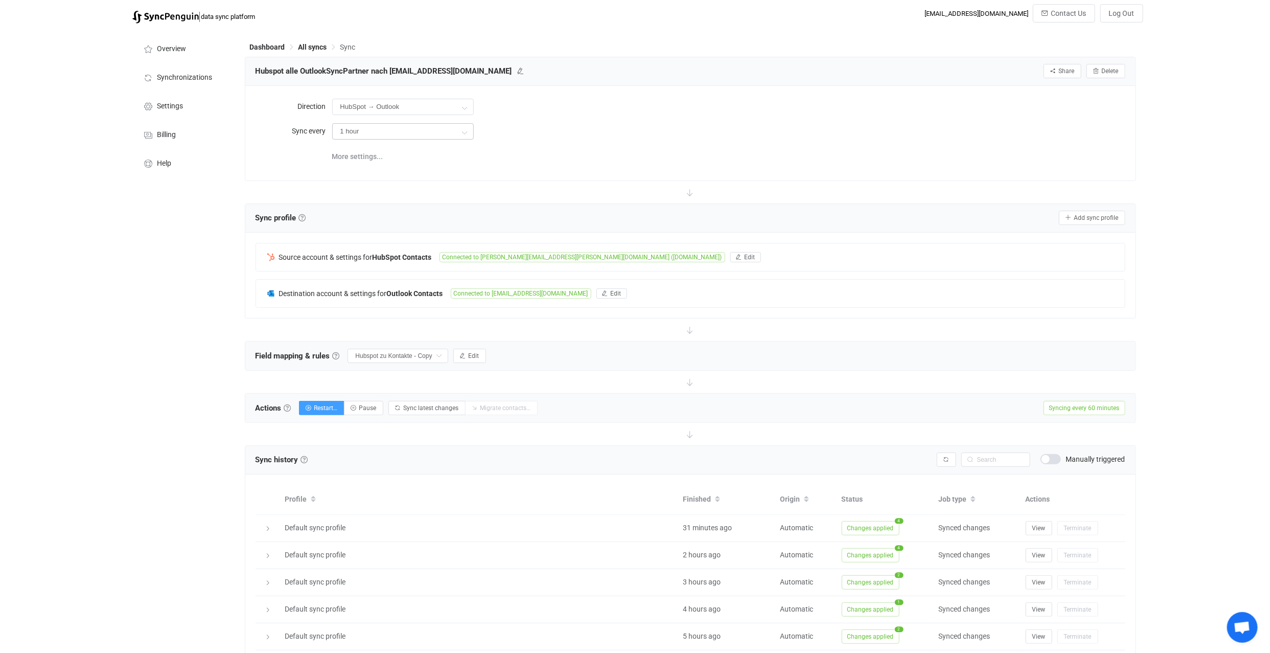
click at [469, 131] on icon at bounding box center [465, 132] width 13 height 20
click at [384, 190] on li "30 minutes" at bounding box center [407, 194] width 149 height 17
click at [444, 133] on input "30 minutes" at bounding box center [403, 131] width 142 height 16
click at [370, 212] on li "1 hour" at bounding box center [407, 211] width 149 height 17
click at [464, 130] on icon at bounding box center [465, 132] width 13 height 20
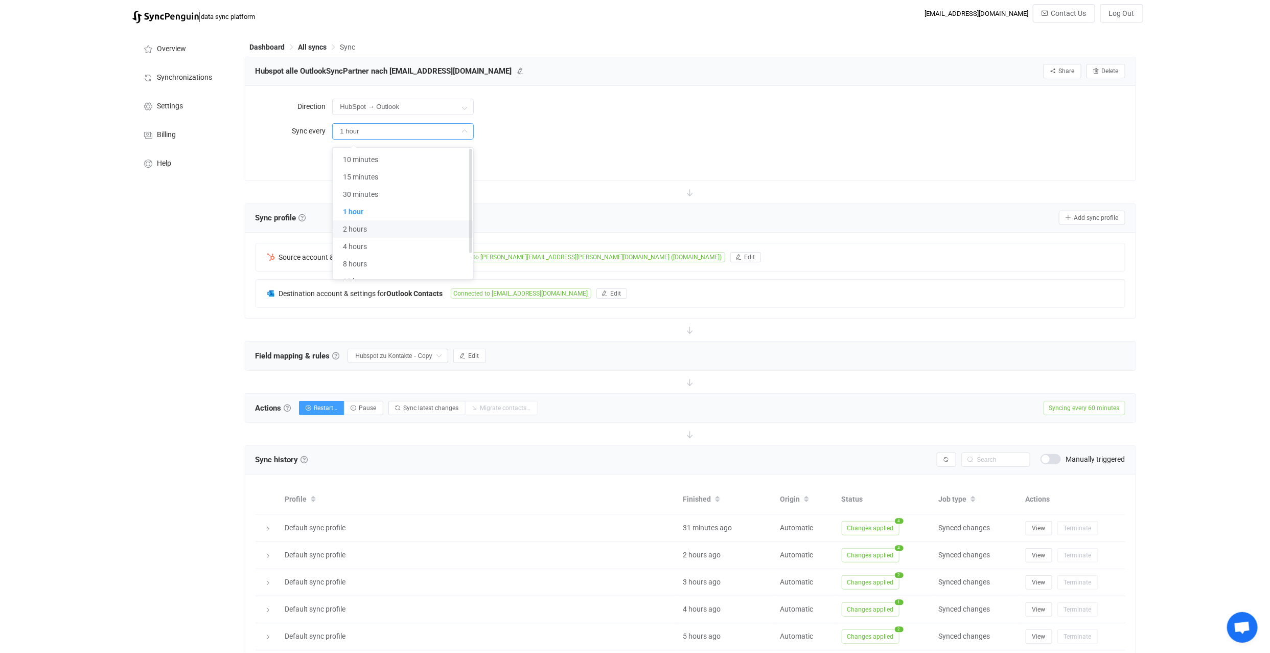
click at [374, 221] on li "2 hours" at bounding box center [407, 228] width 149 height 17
click at [472, 130] on input "2 hours" at bounding box center [403, 131] width 142 height 16
click at [375, 194] on span "30 minutes" at bounding box center [360, 194] width 35 height 8
type input "30 minutes"
